Goal: Book appointment/travel/reservation

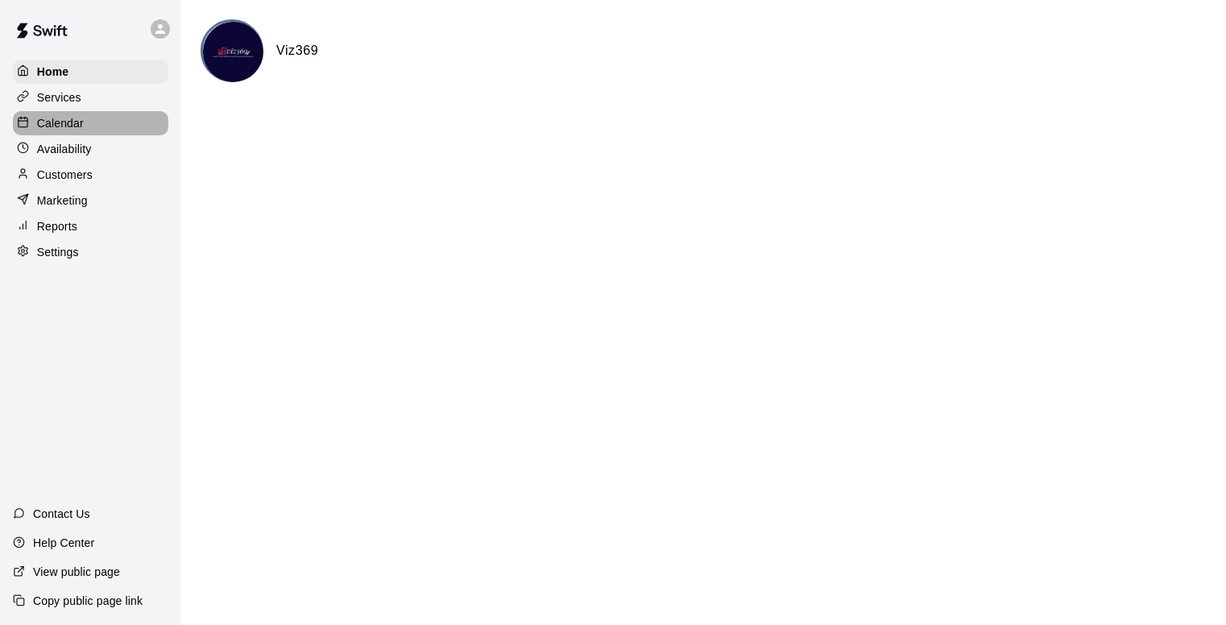
click at [74, 118] on p "Calendar" at bounding box center [60, 123] width 47 height 16
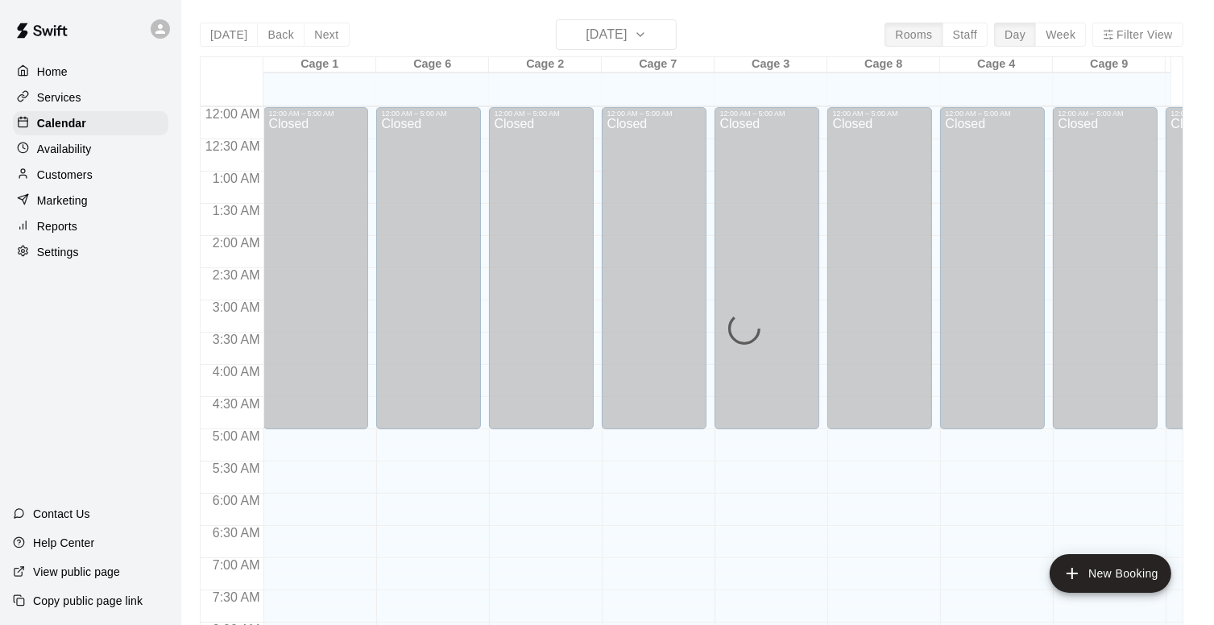
scroll to position [960, 0]
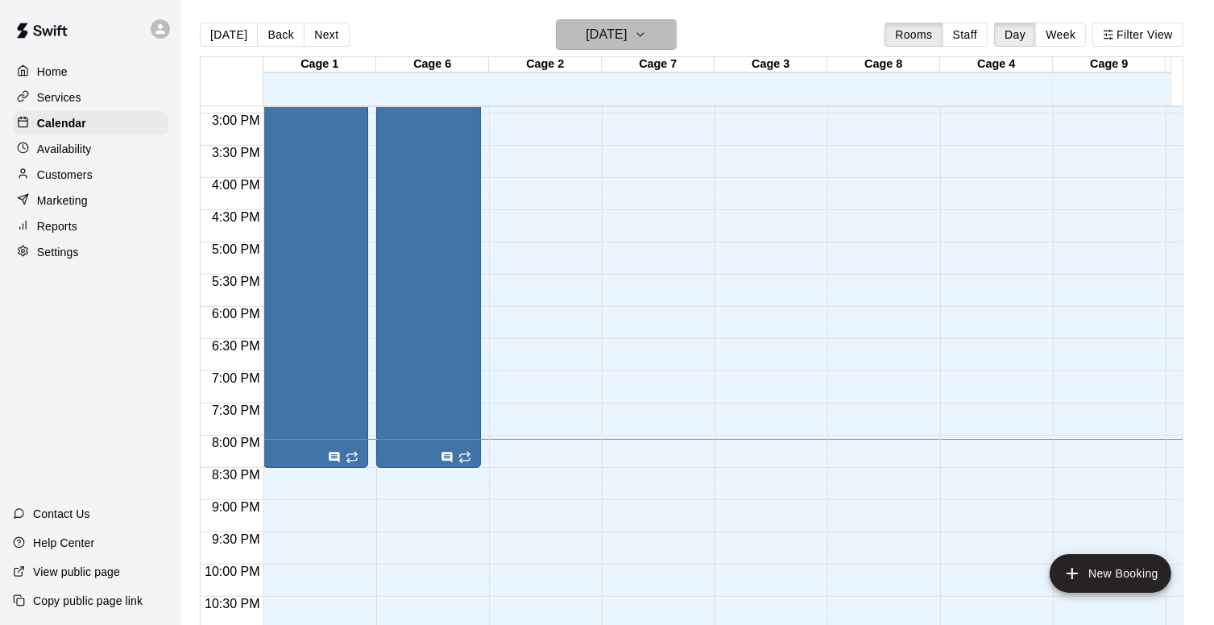
click at [647, 31] on icon "button" at bounding box center [640, 34] width 13 height 19
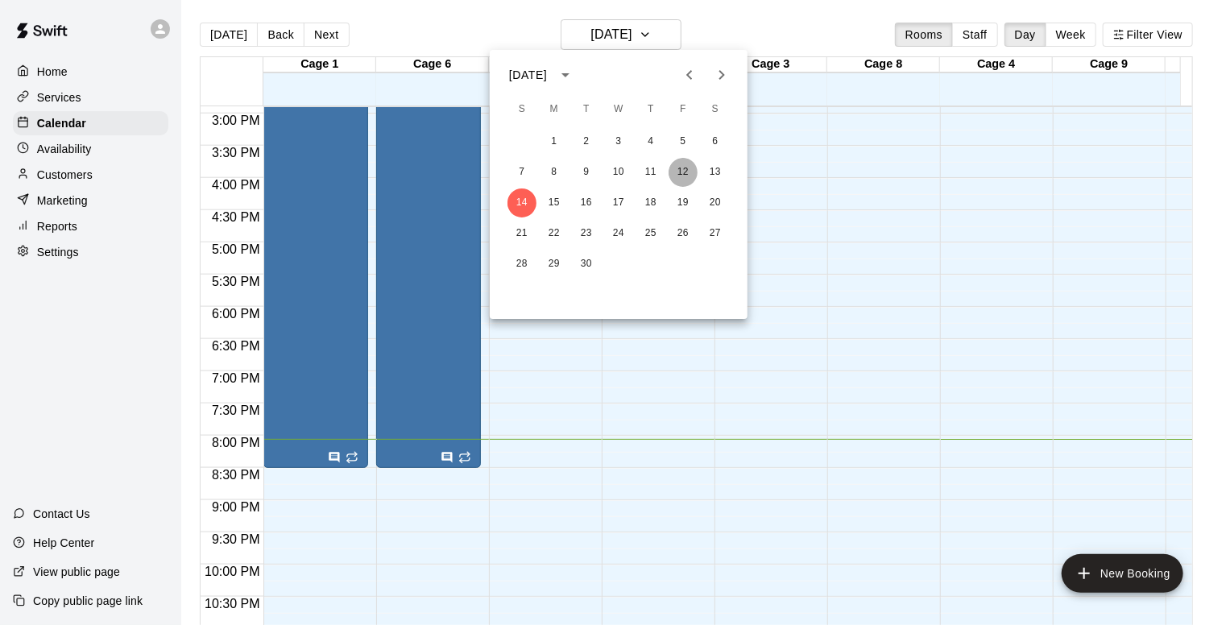
click at [683, 170] on button "12" at bounding box center [683, 172] width 29 height 29
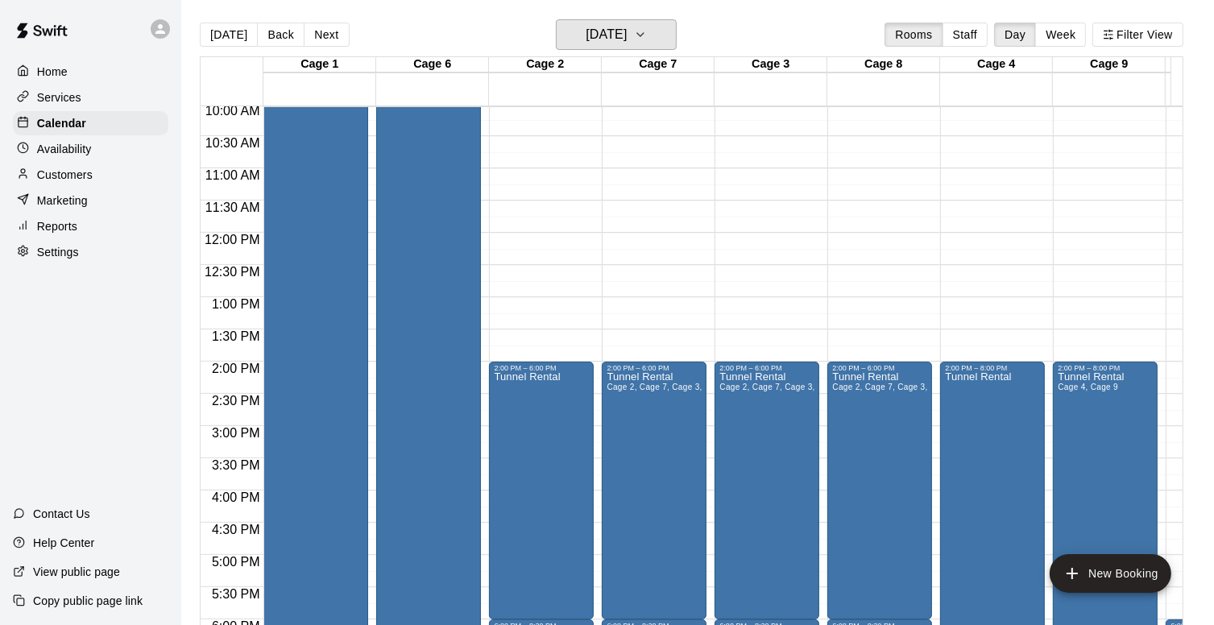
scroll to position [0, 209]
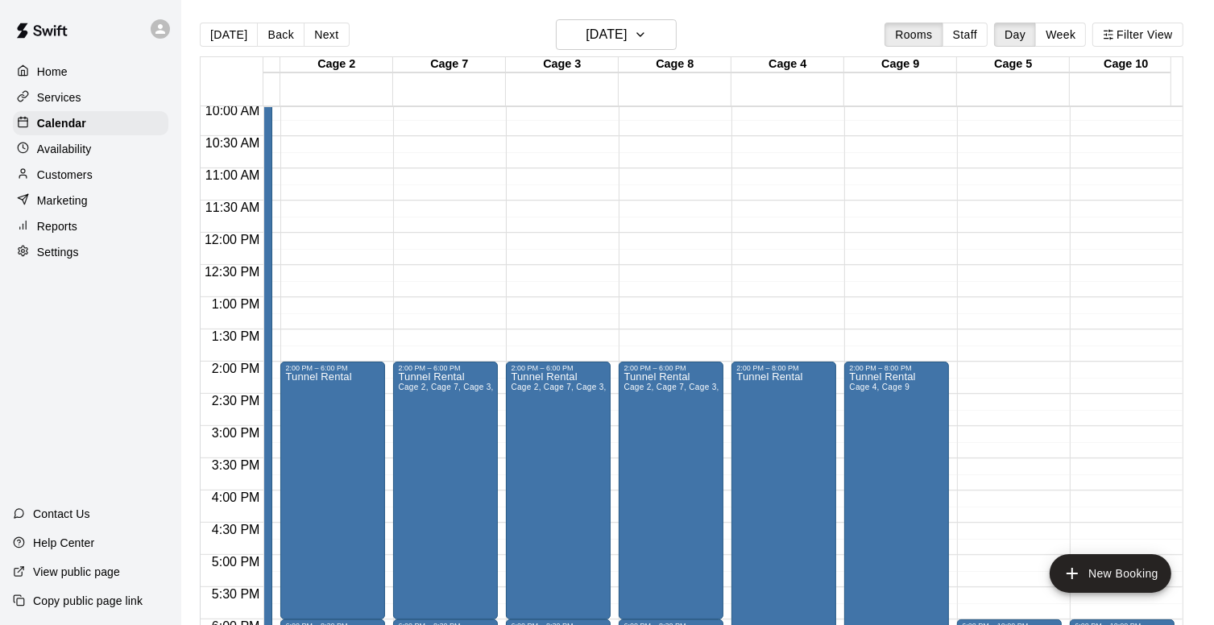
click at [1013, 557] on div "12:00 AM – 5:00 AM Closed 6:00 PM – 10:00 PM Tunnel Rental 11:00 PM – 11:59 PM …" at bounding box center [1009, 232] width 105 height 1547
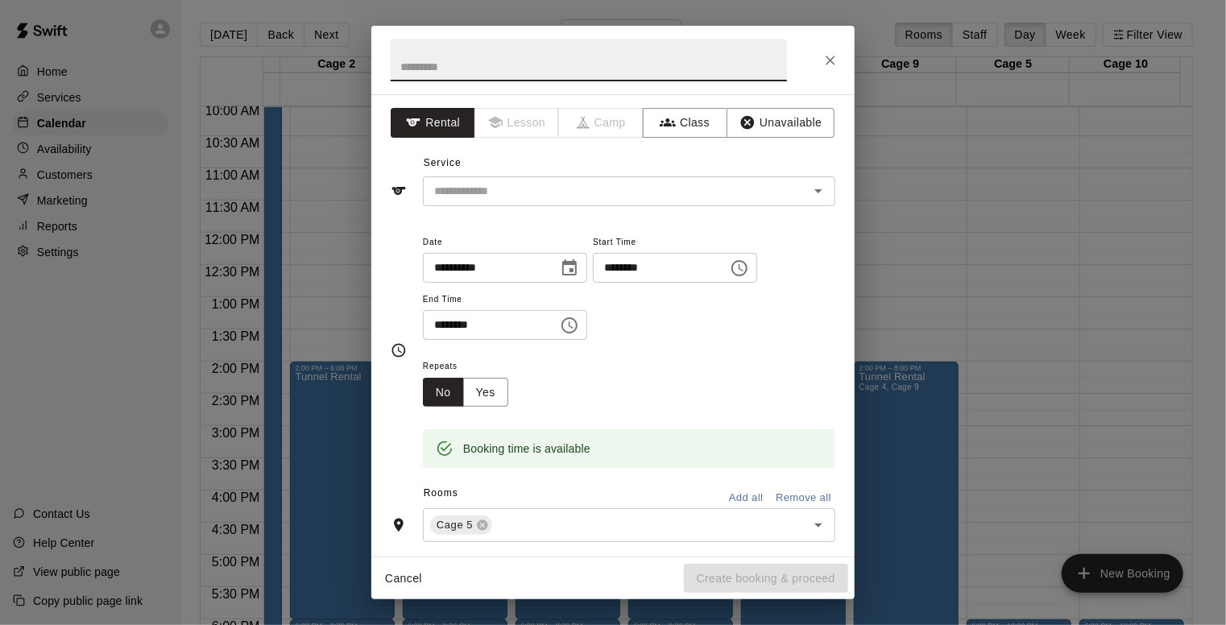
click at [438, 330] on input "********" at bounding box center [485, 325] width 124 height 30
click at [814, 189] on icon "Open" at bounding box center [818, 191] width 8 height 4
type input "********"
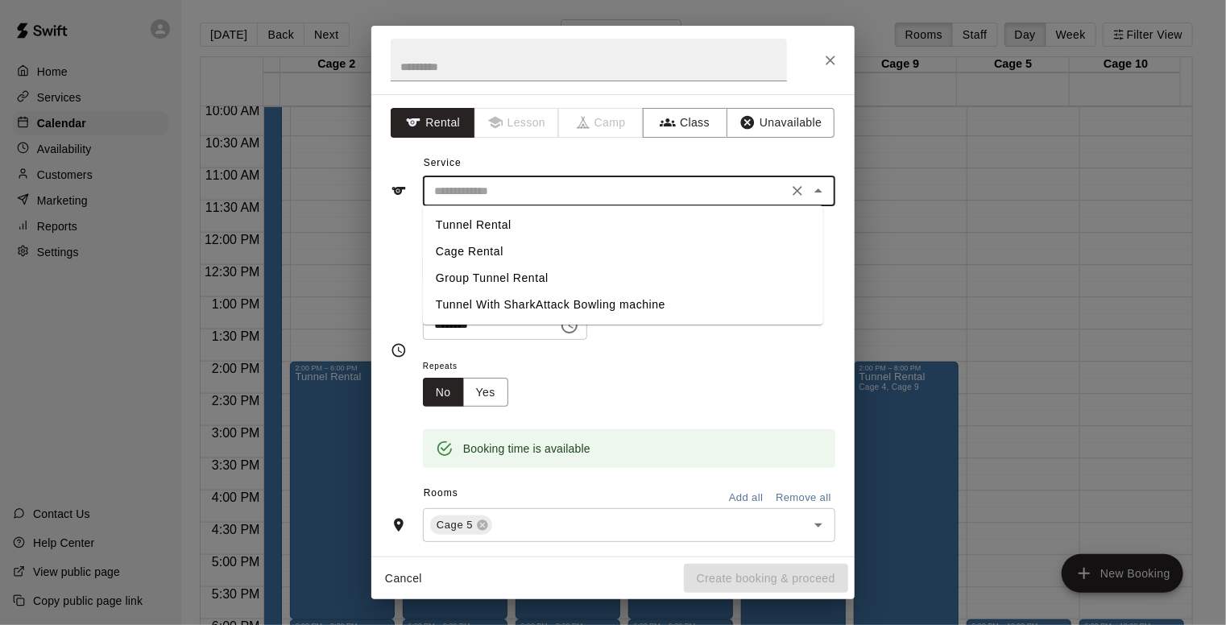
click at [481, 228] on li "Tunnel Rental" at bounding box center [623, 225] width 400 height 27
type input "**********"
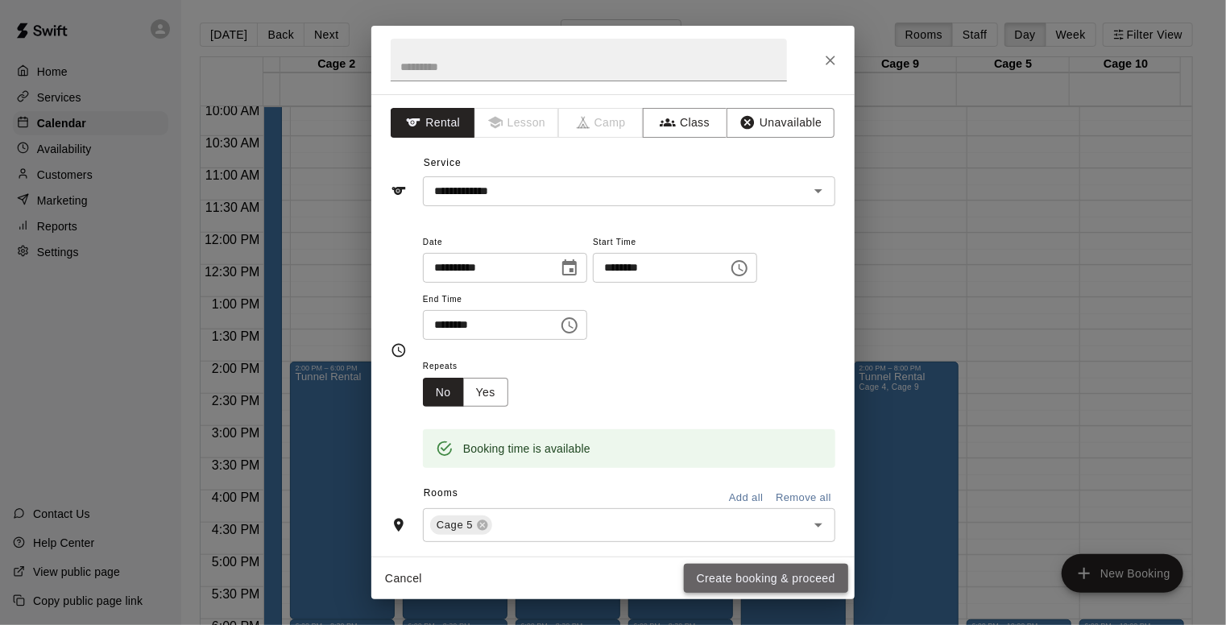
click at [777, 579] on button "Create booking & proceed" at bounding box center [766, 579] width 164 height 30
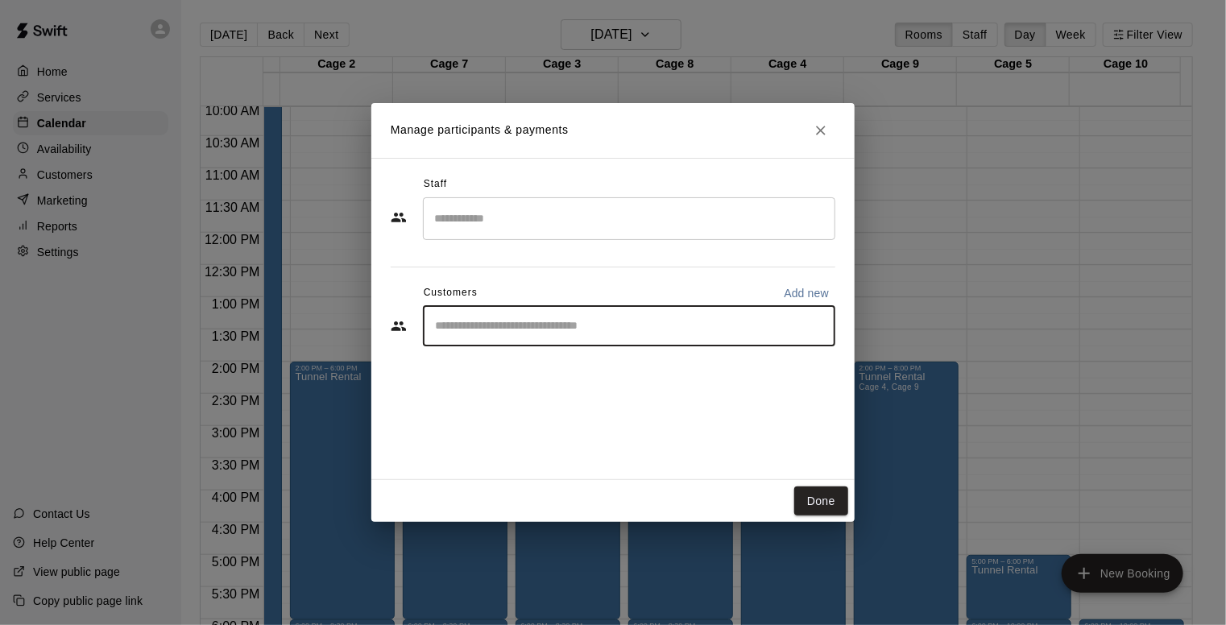
click at [548, 328] on input "Start typing to search customers..." at bounding box center [629, 326] width 398 height 16
type input "***"
click at [506, 373] on div "Vriksh Jain [EMAIL_ADDRESS][DOMAIN_NAME]" at bounding box center [555, 371] width 173 height 35
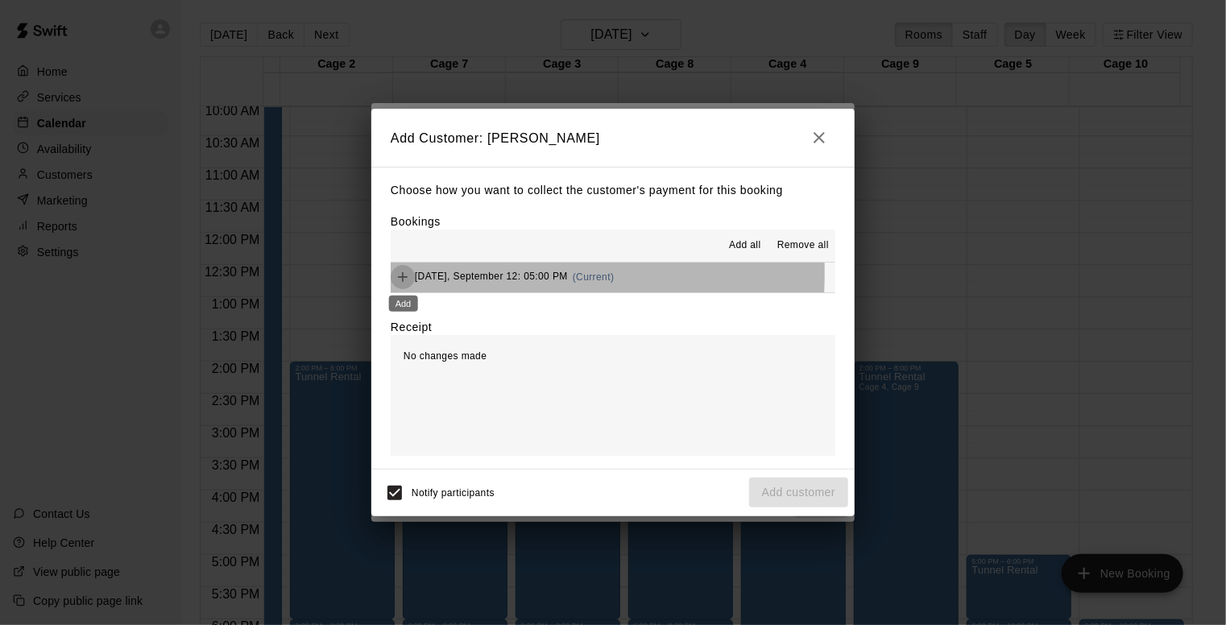
click at [407, 274] on icon "Add" at bounding box center [403, 277] width 16 height 16
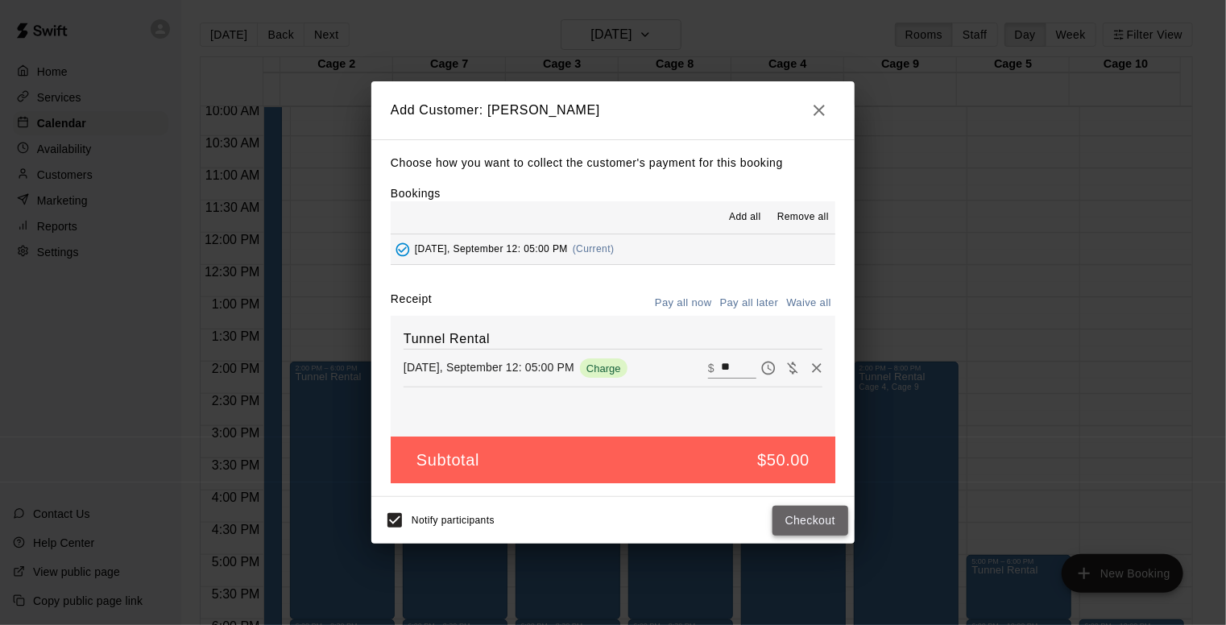
click at [830, 518] on button "Checkout" at bounding box center [810, 521] width 76 height 30
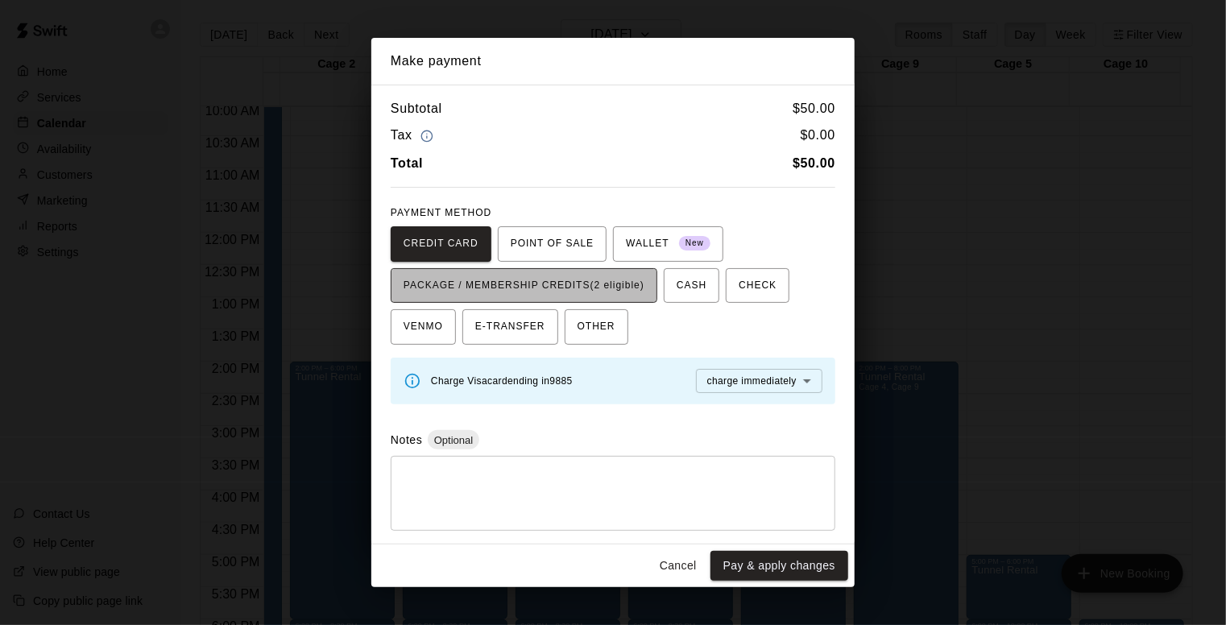
click at [591, 282] on span "PACKAGE / MEMBERSHIP CREDITS (2 eligible)" at bounding box center [524, 286] width 241 height 26
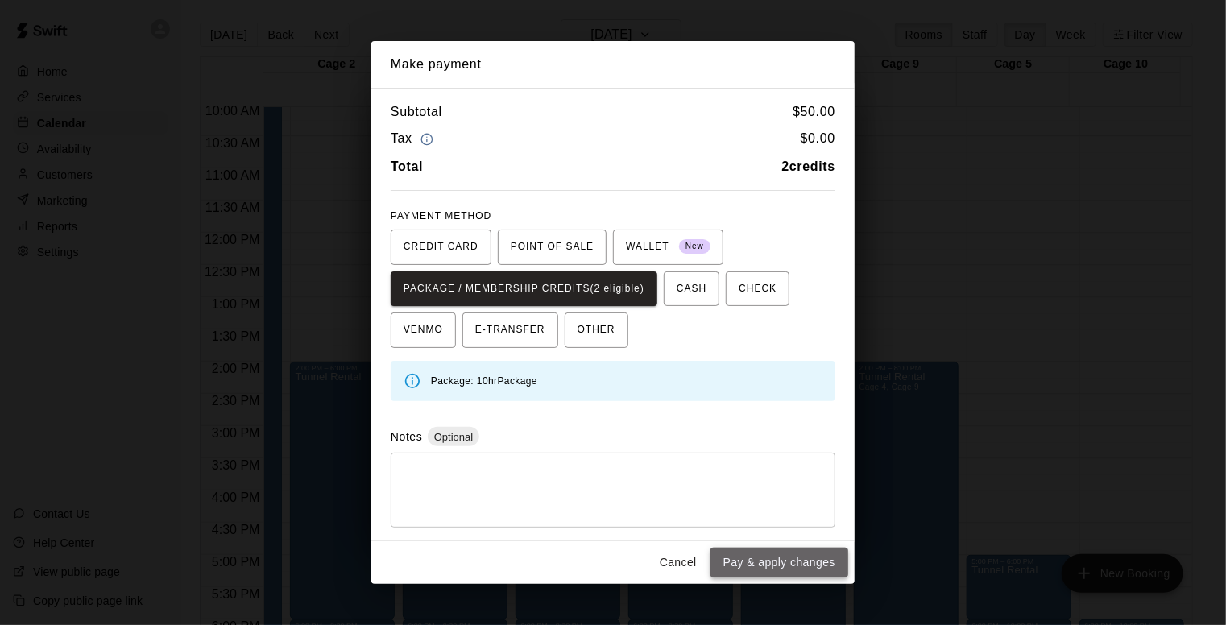
click at [768, 557] on button "Pay & apply changes" at bounding box center [779, 563] width 138 height 30
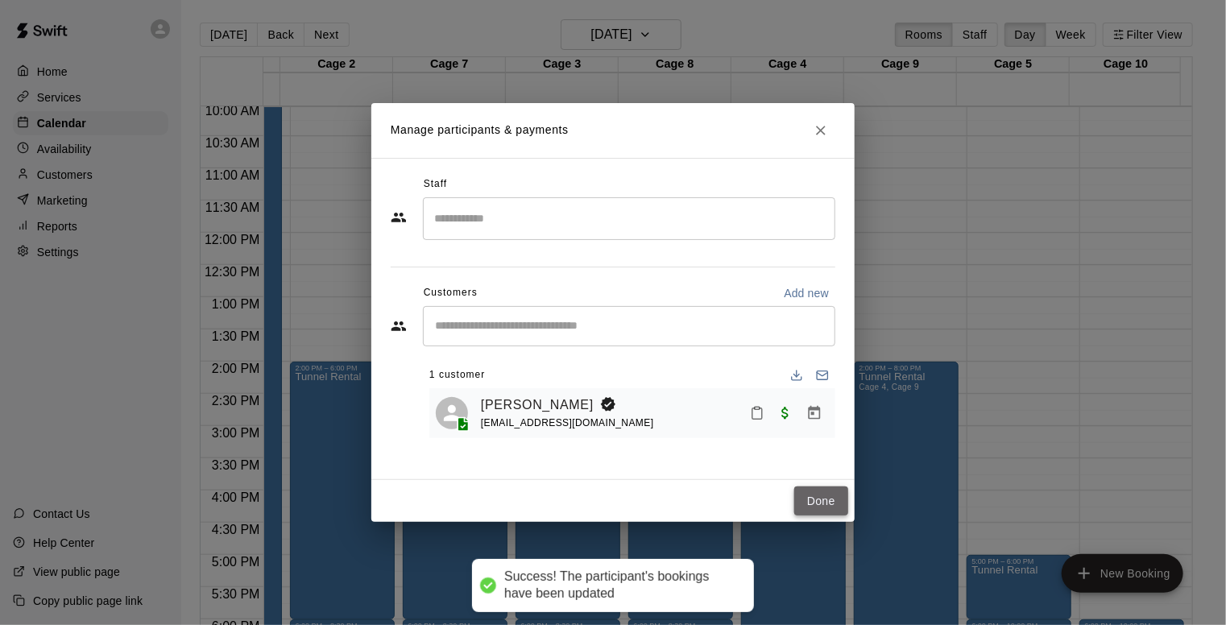
click at [815, 491] on button "Done" at bounding box center [821, 502] width 54 height 30
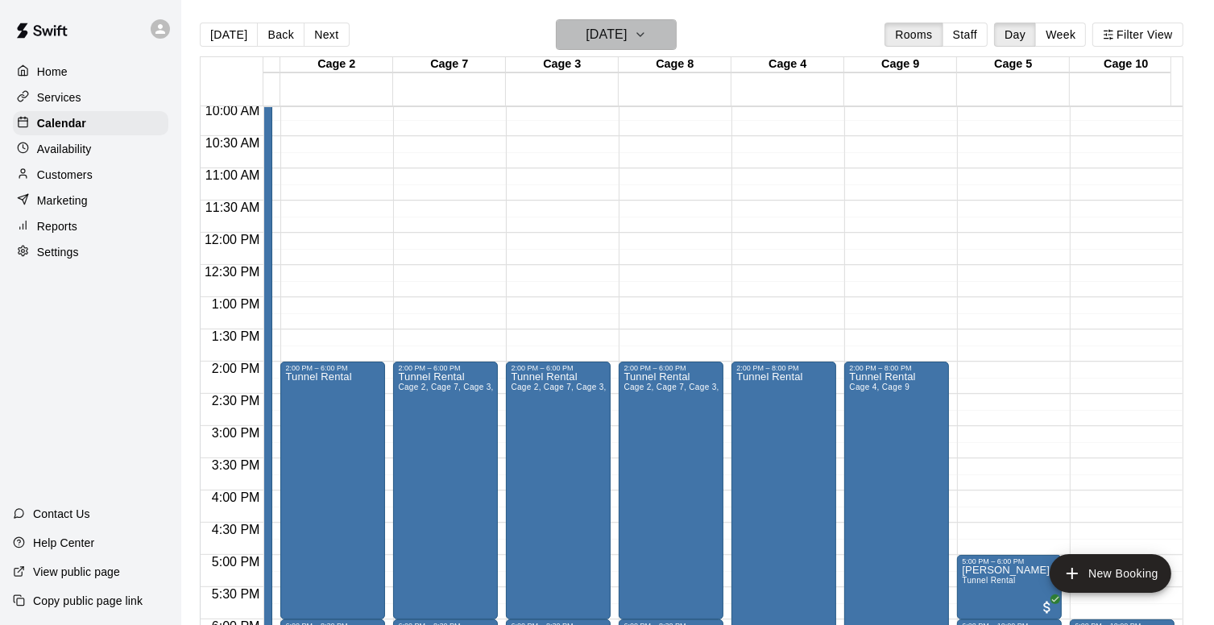
click at [654, 36] on button "[DATE]" at bounding box center [616, 34] width 121 height 31
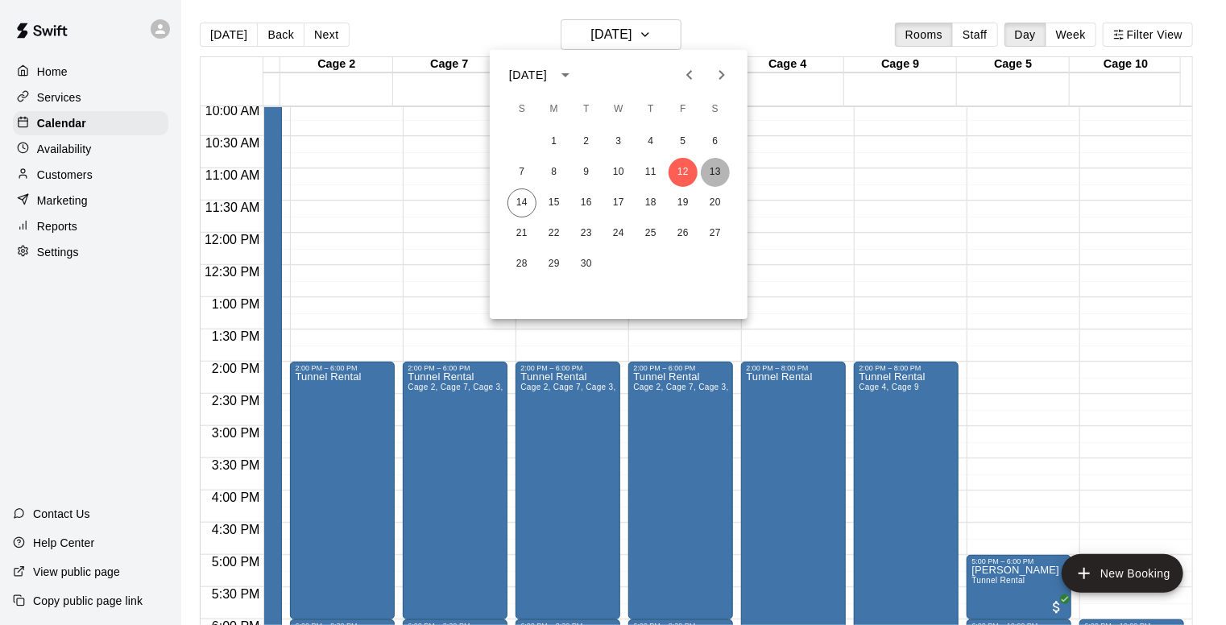
click at [712, 171] on button "13" at bounding box center [715, 172] width 29 height 29
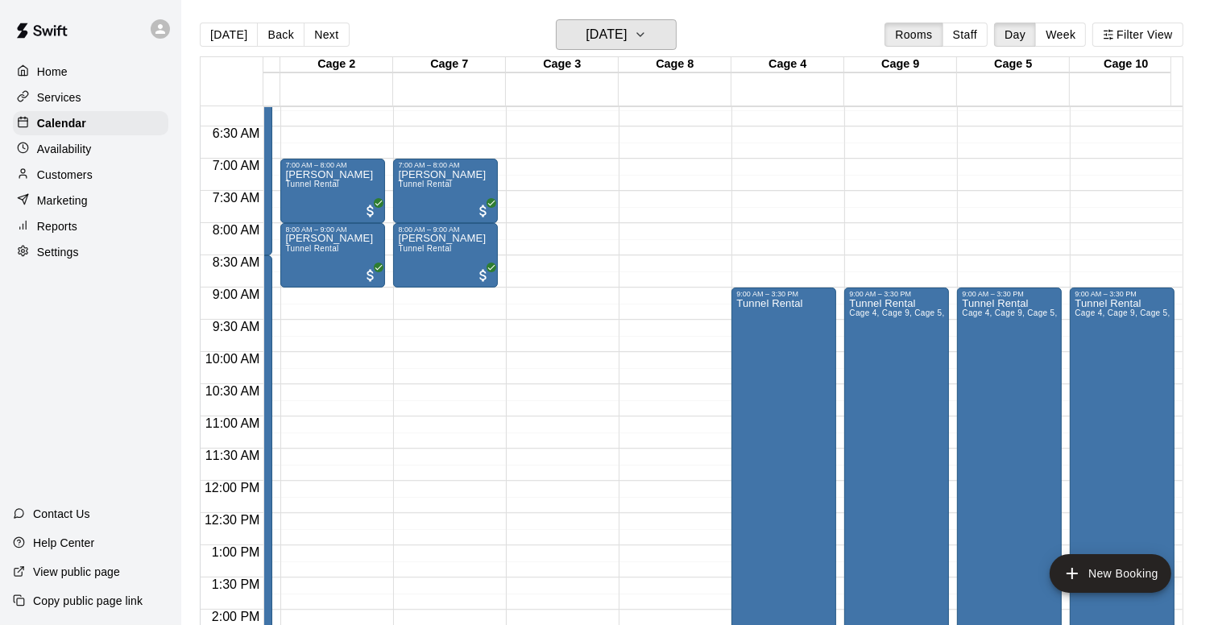
scroll to position [374, 209]
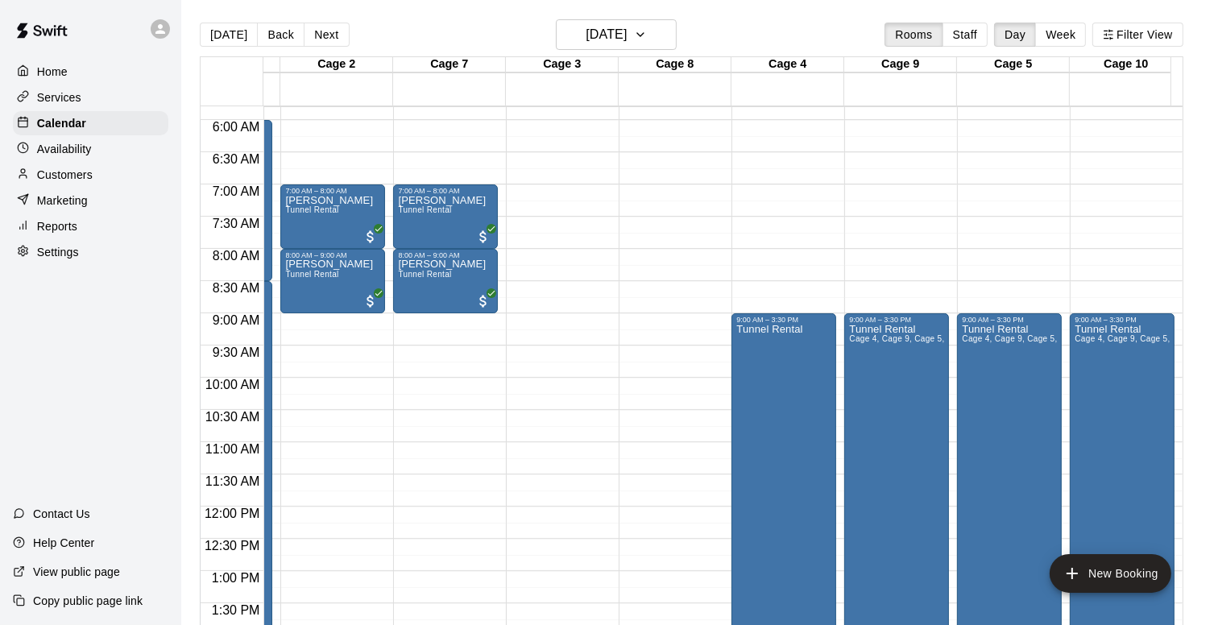
click at [564, 190] on div "12:00 AM – 5:00 AM Closed 11:00 PM – 11:59 PM Closed" at bounding box center [558, 506] width 105 height 1547
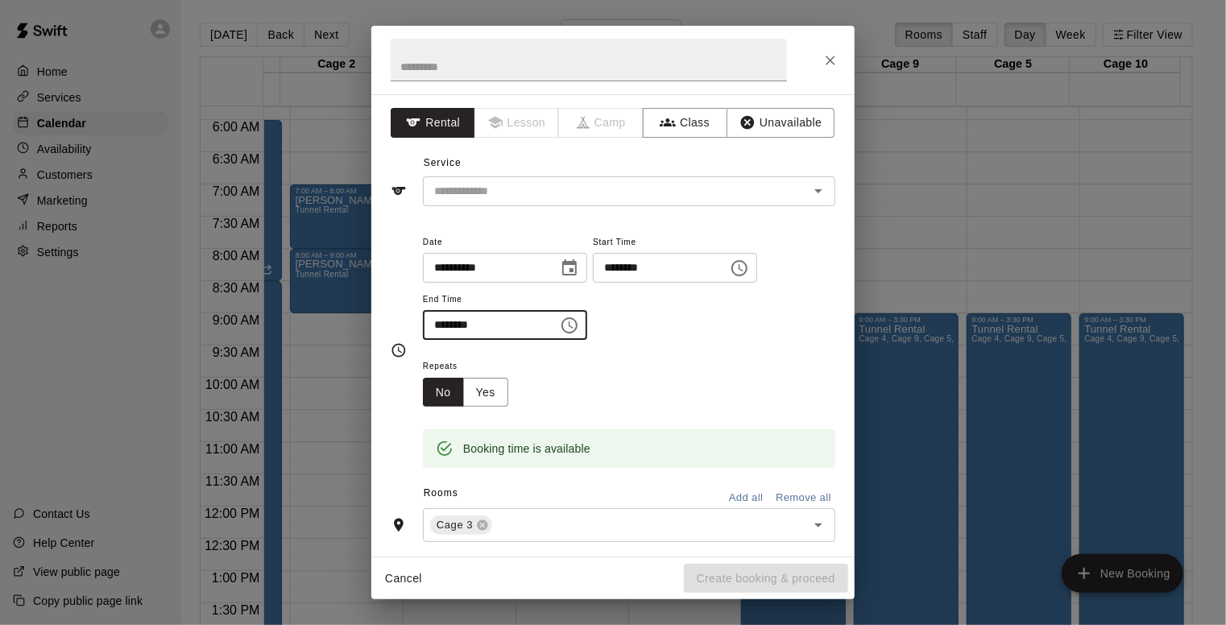
click at [437, 325] on input "********" at bounding box center [485, 325] width 124 height 30
click at [812, 193] on icon "Open" at bounding box center [818, 190] width 19 height 19
type input "********"
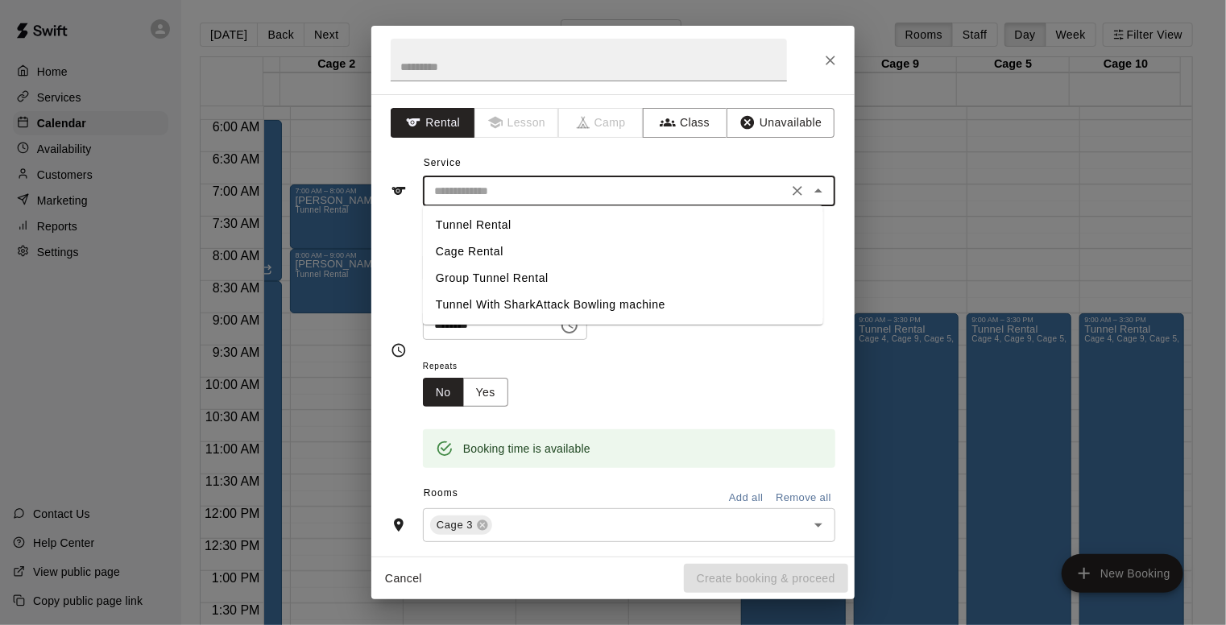
click at [470, 229] on li "Tunnel Rental" at bounding box center [623, 225] width 400 height 27
type input "**********"
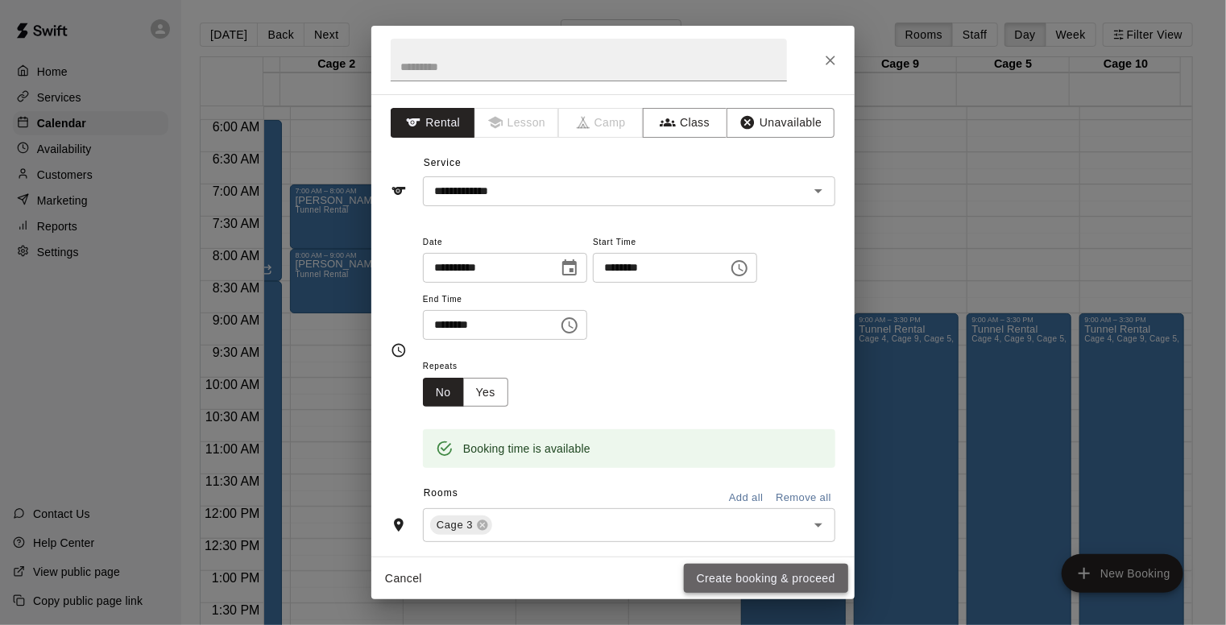
click at [773, 581] on button "Create booking & proceed" at bounding box center [766, 579] width 164 height 30
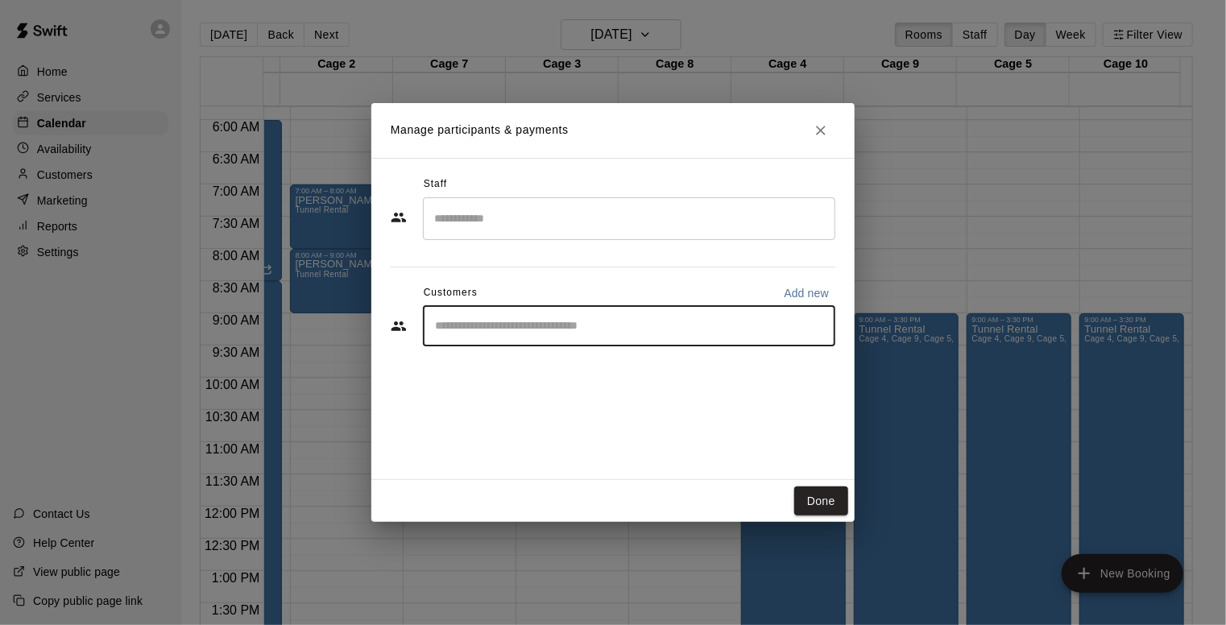
click at [625, 325] on input "Start typing to search customers..." at bounding box center [629, 326] width 398 height 16
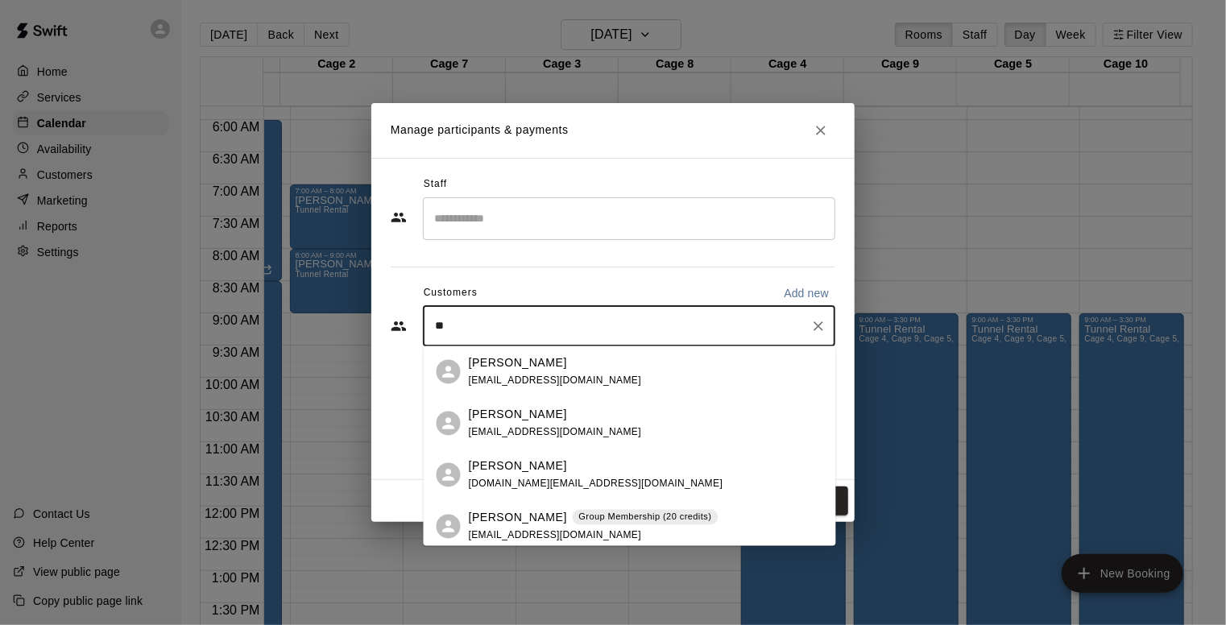
type input "***"
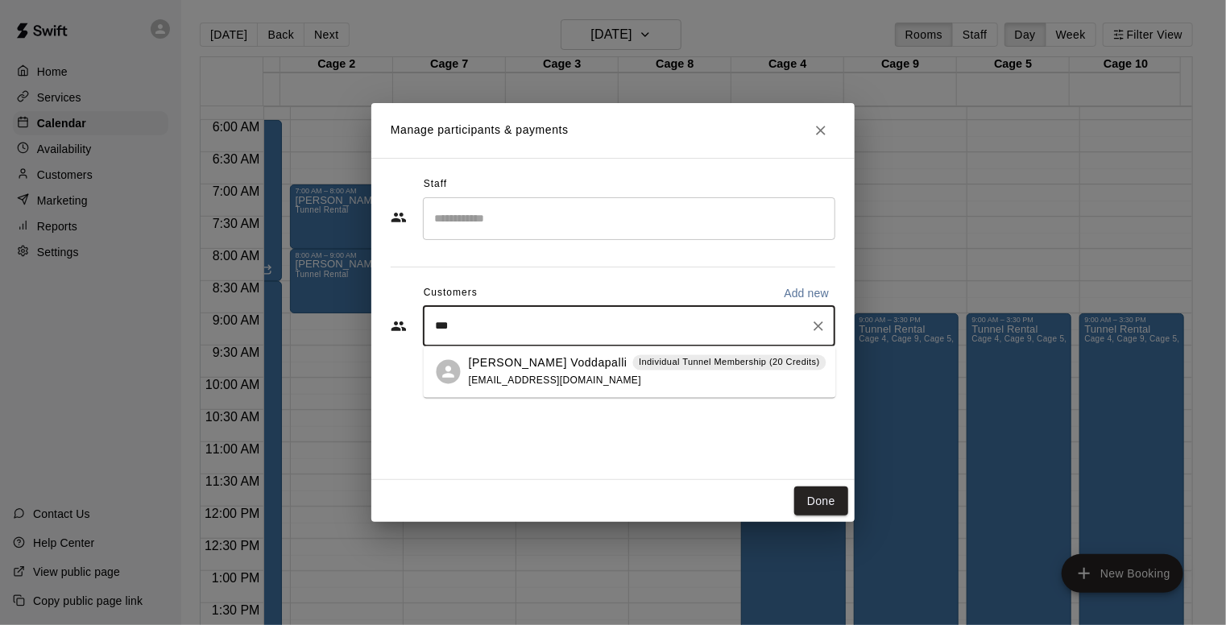
click at [549, 357] on p "[PERSON_NAME] Voddapalli" at bounding box center [548, 362] width 159 height 17
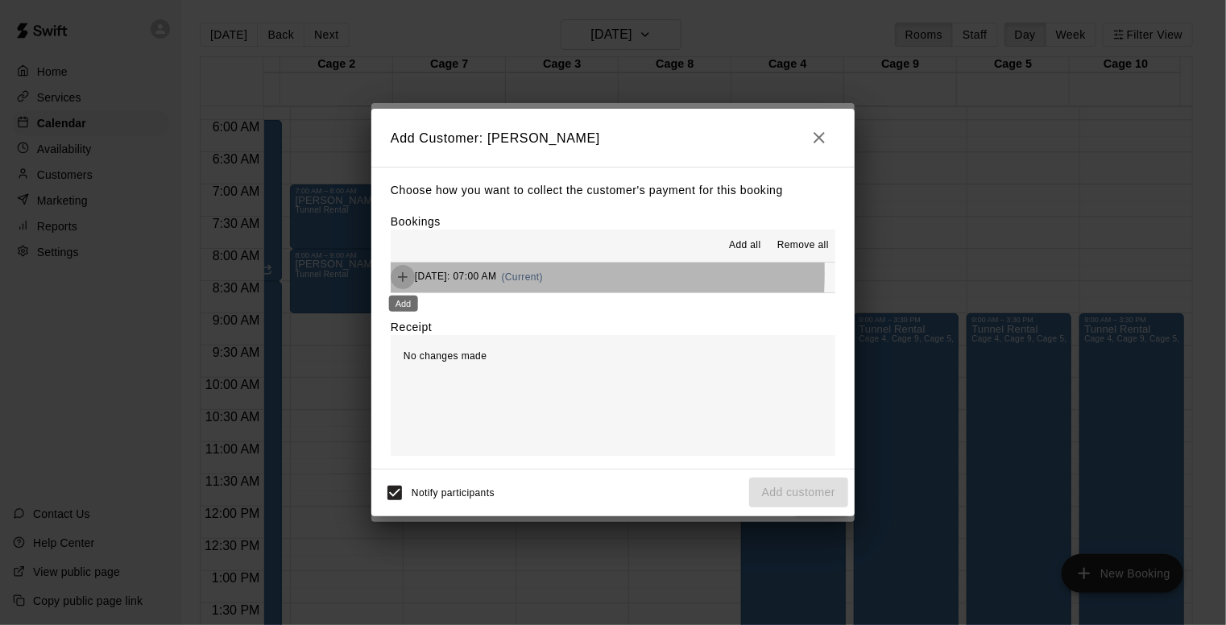
click at [404, 273] on icon "Add" at bounding box center [403, 277] width 16 height 16
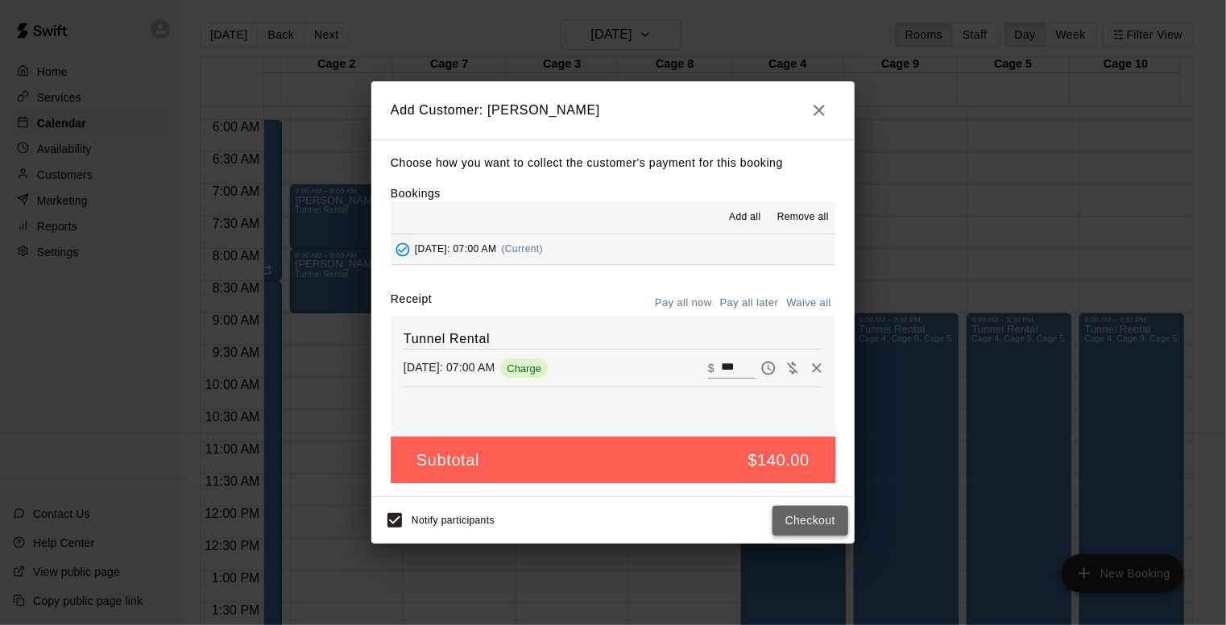
click at [810, 519] on button "Checkout" at bounding box center [810, 521] width 76 height 30
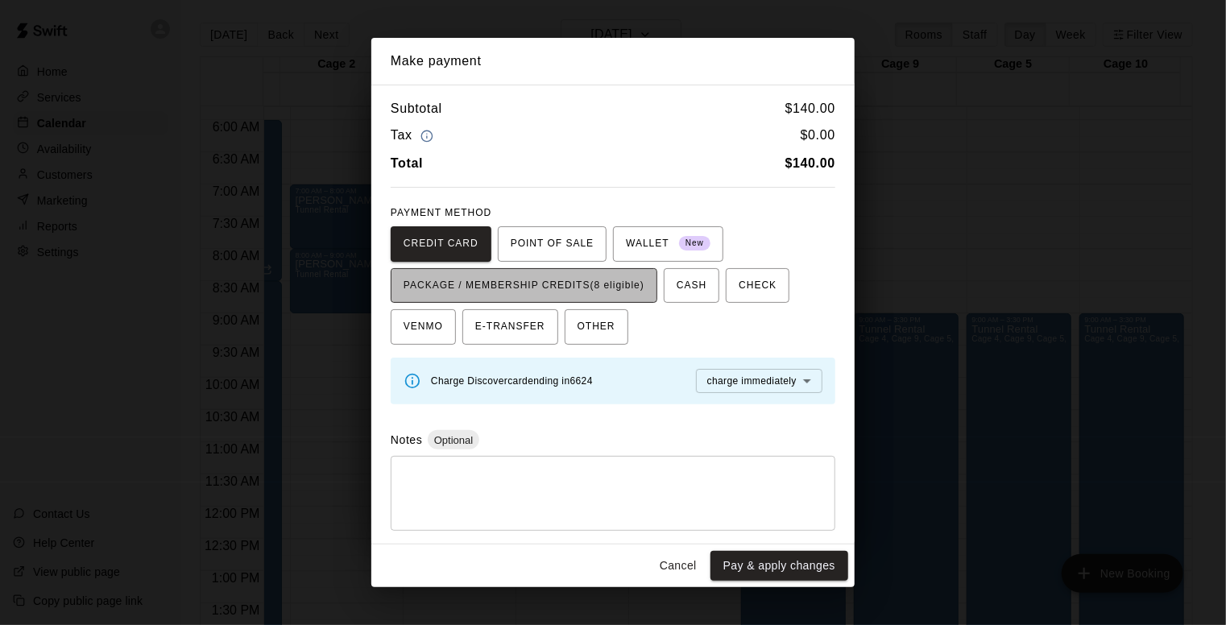
click at [611, 286] on span "PACKAGE / MEMBERSHIP CREDITS (8 eligible)" at bounding box center [524, 286] width 241 height 26
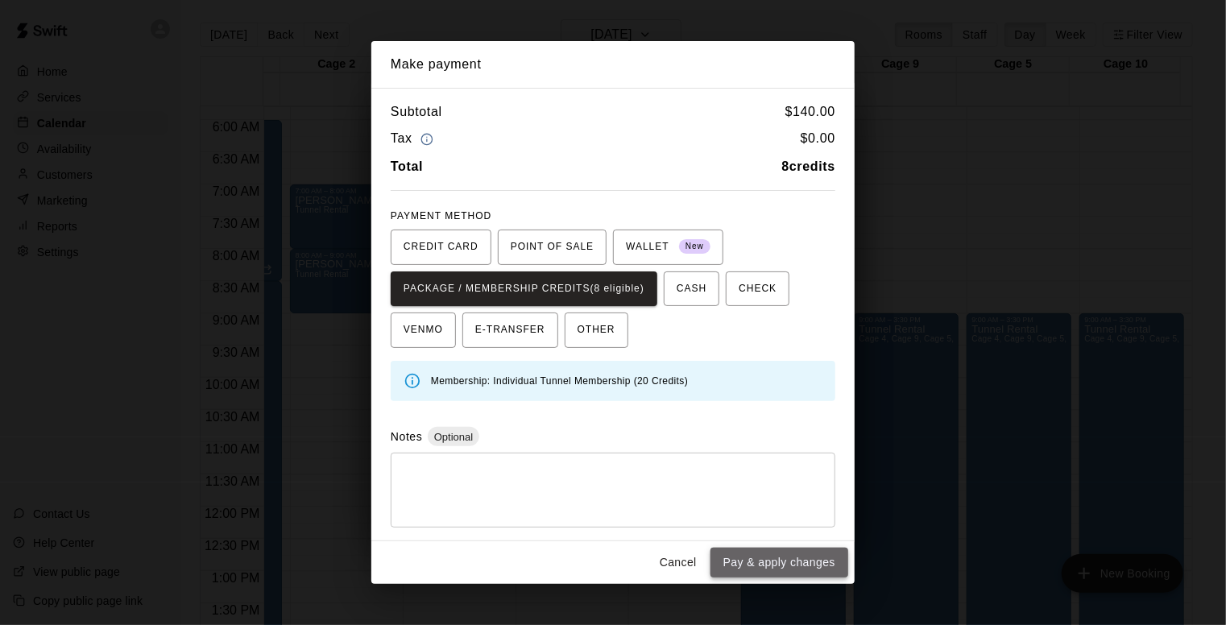
click at [755, 557] on button "Pay & apply changes" at bounding box center [779, 563] width 138 height 30
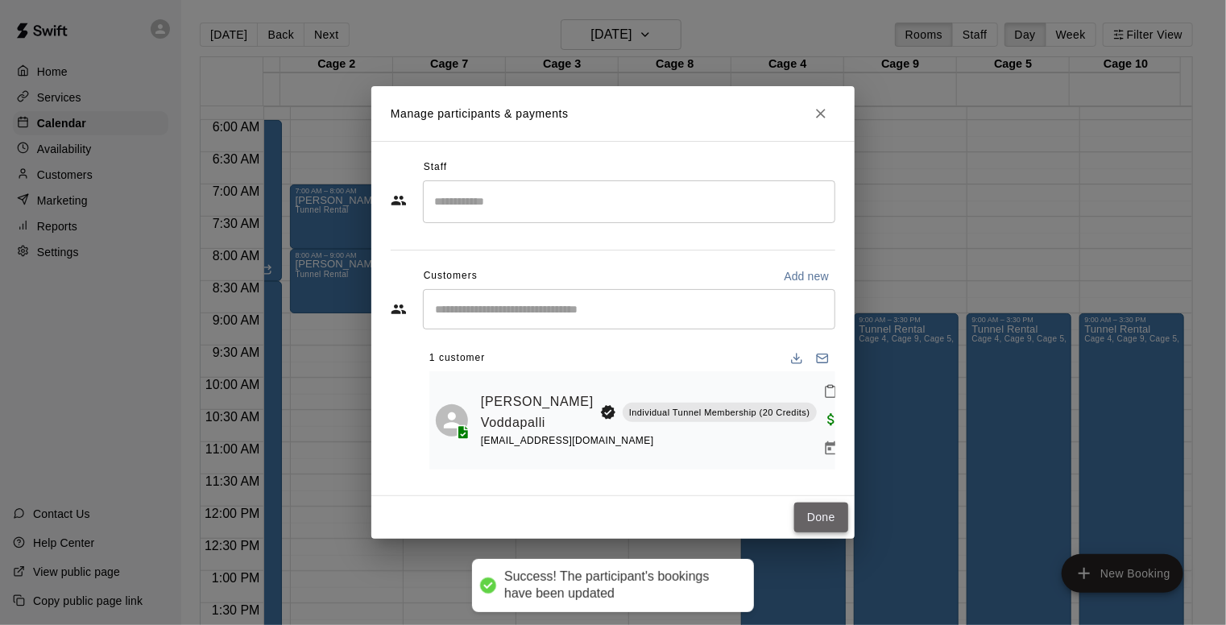
click at [812, 503] on button "Done" at bounding box center [821, 518] width 54 height 30
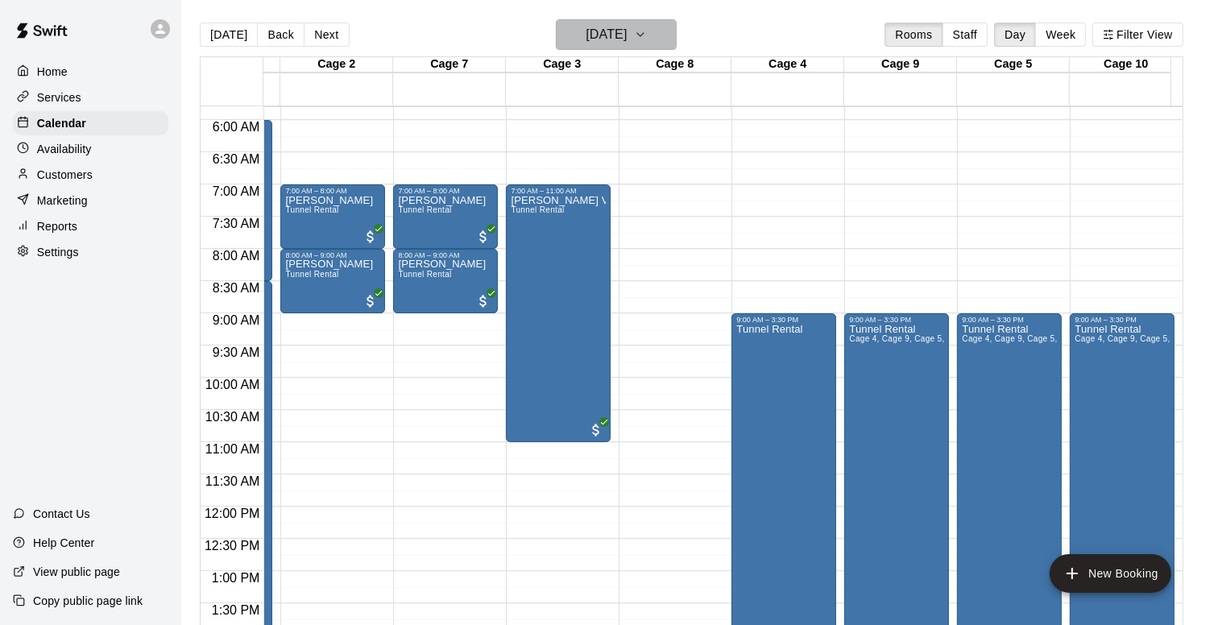
click at [677, 35] on button "[DATE]" at bounding box center [616, 34] width 121 height 31
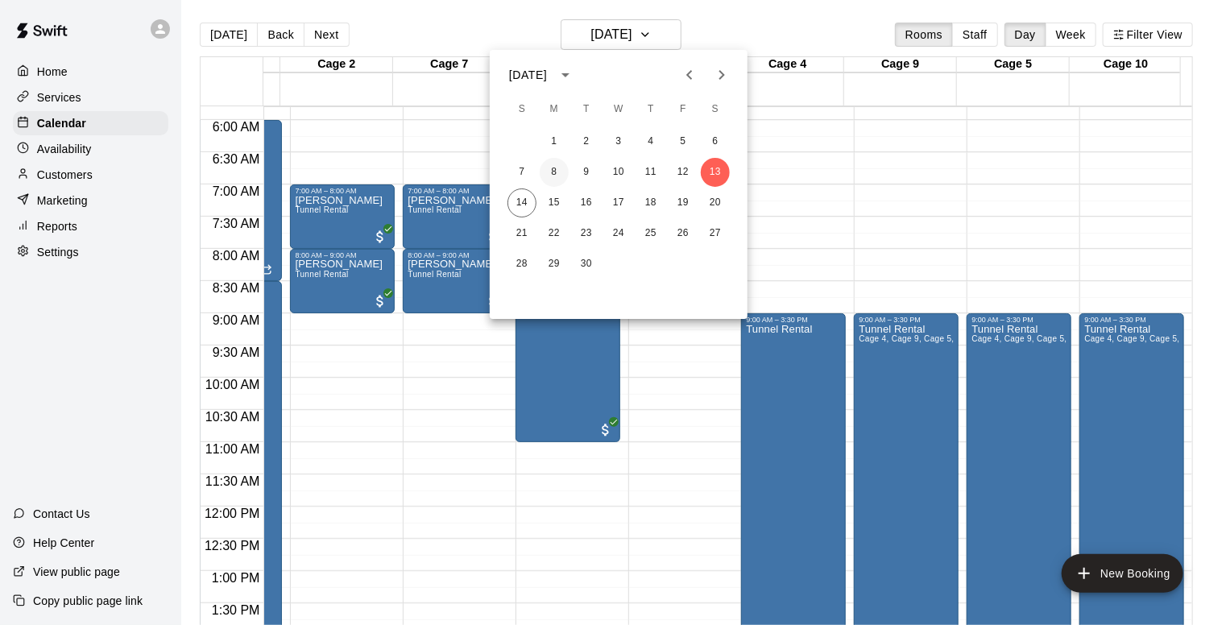
click at [553, 173] on button "8" at bounding box center [554, 172] width 29 height 29
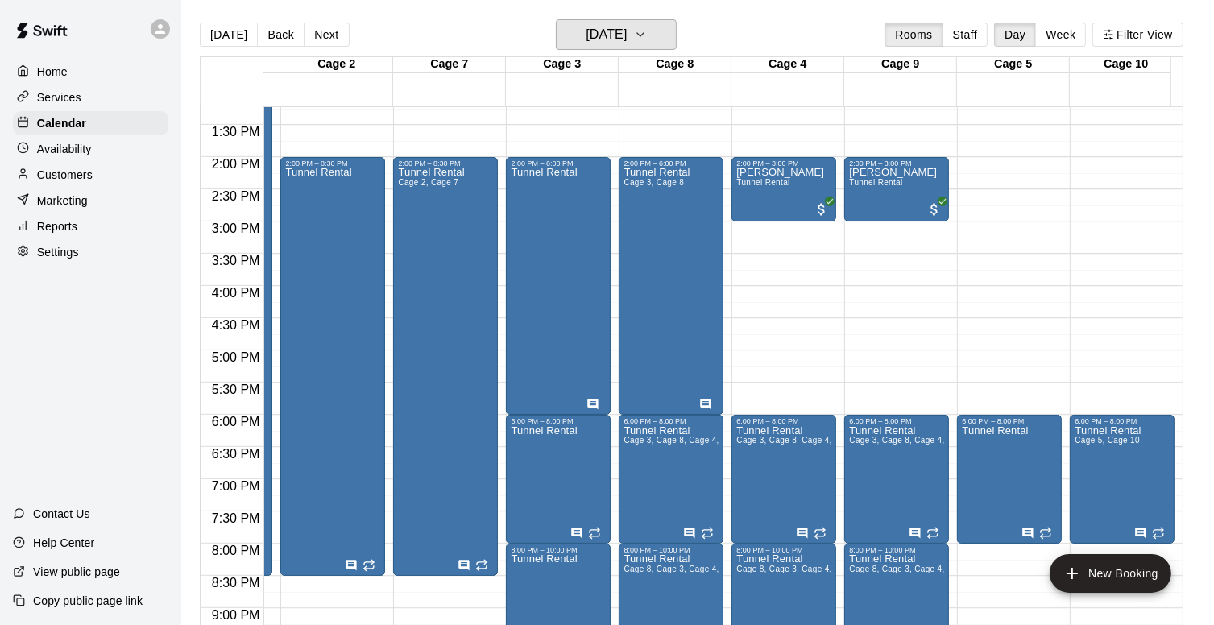
scroll to position [851, 209]
